Goal: Information Seeking & Learning: Learn about a topic

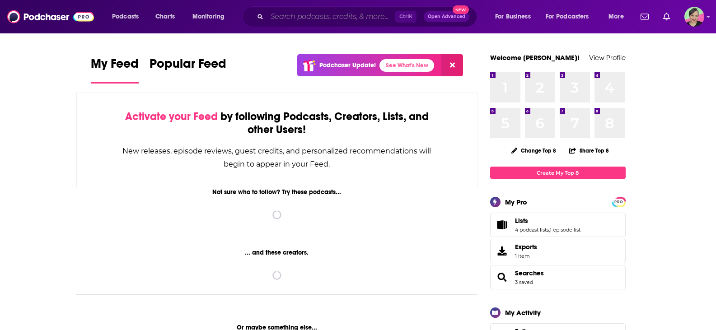
click at [344, 11] on input "Search podcasts, credits, & more..." at bounding box center [331, 16] width 128 height 14
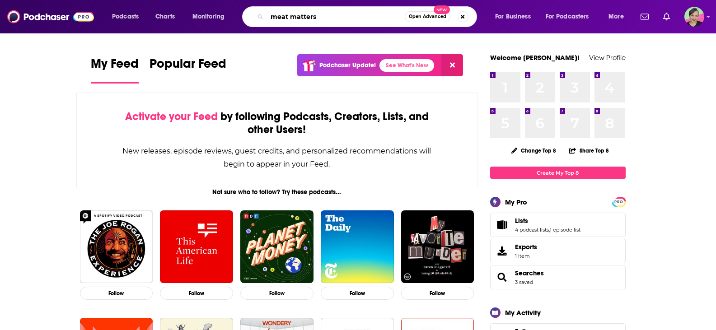
type input "meat matters"
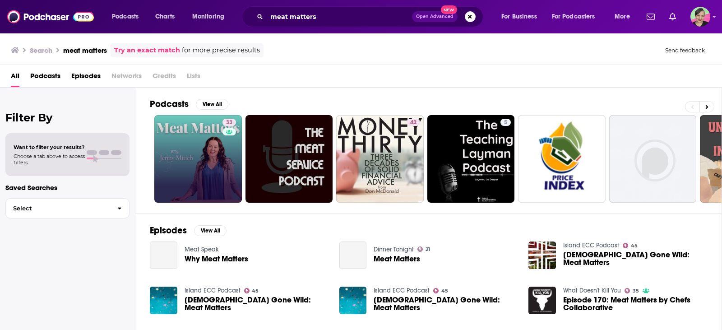
click at [183, 177] on link "33" at bounding box center [198, 159] width 88 height 88
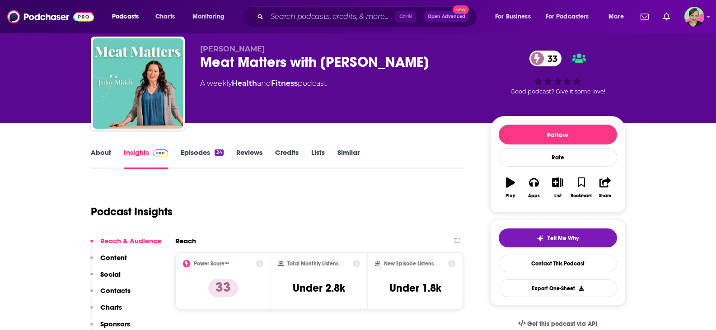
scroll to position [19, 0]
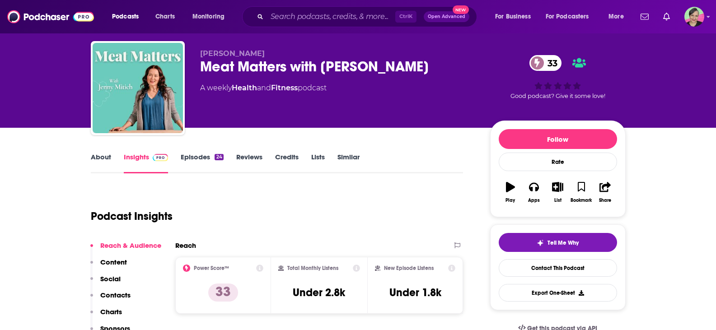
click at [97, 154] on link "About" at bounding box center [101, 163] width 20 height 21
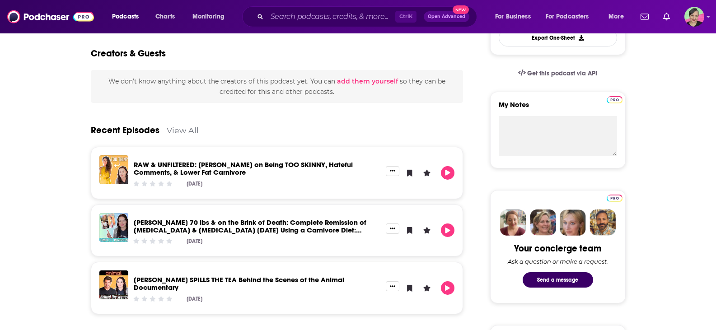
scroll to position [215, 0]
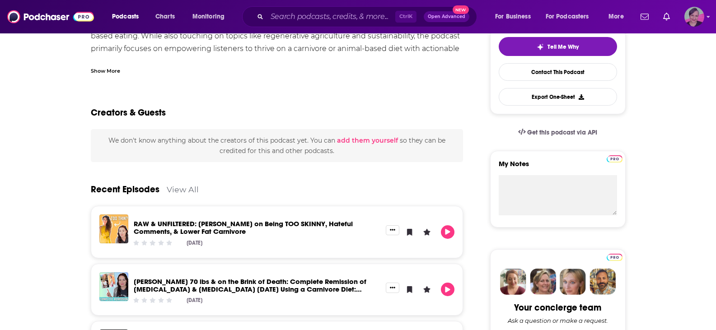
click at [700, 15] on img "Logged in as LizDVictoryBelt" at bounding box center [694, 17] width 20 height 20
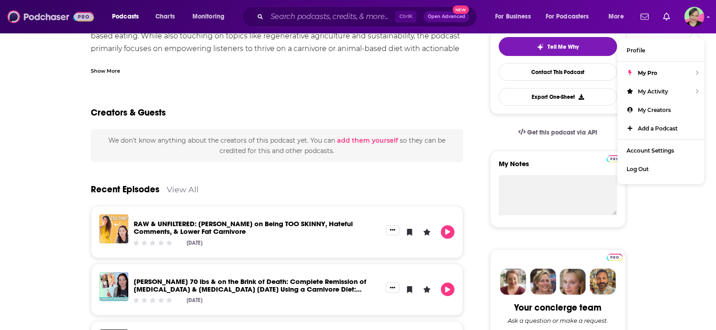
click at [51, 10] on img at bounding box center [50, 16] width 87 height 17
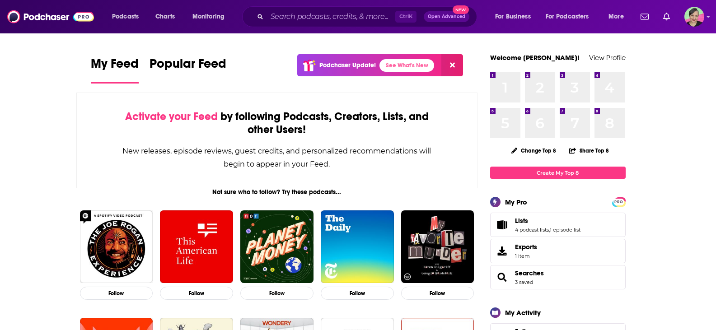
click at [704, 16] on div "Podcasts Charts Monitoring Ctrl K Open Advanced New For Business For Podcasters…" at bounding box center [358, 16] width 716 height 33
click at [707, 16] on icon "Show profile menu" at bounding box center [708, 16] width 4 height 5
